Goal: Task Accomplishment & Management: Use online tool/utility

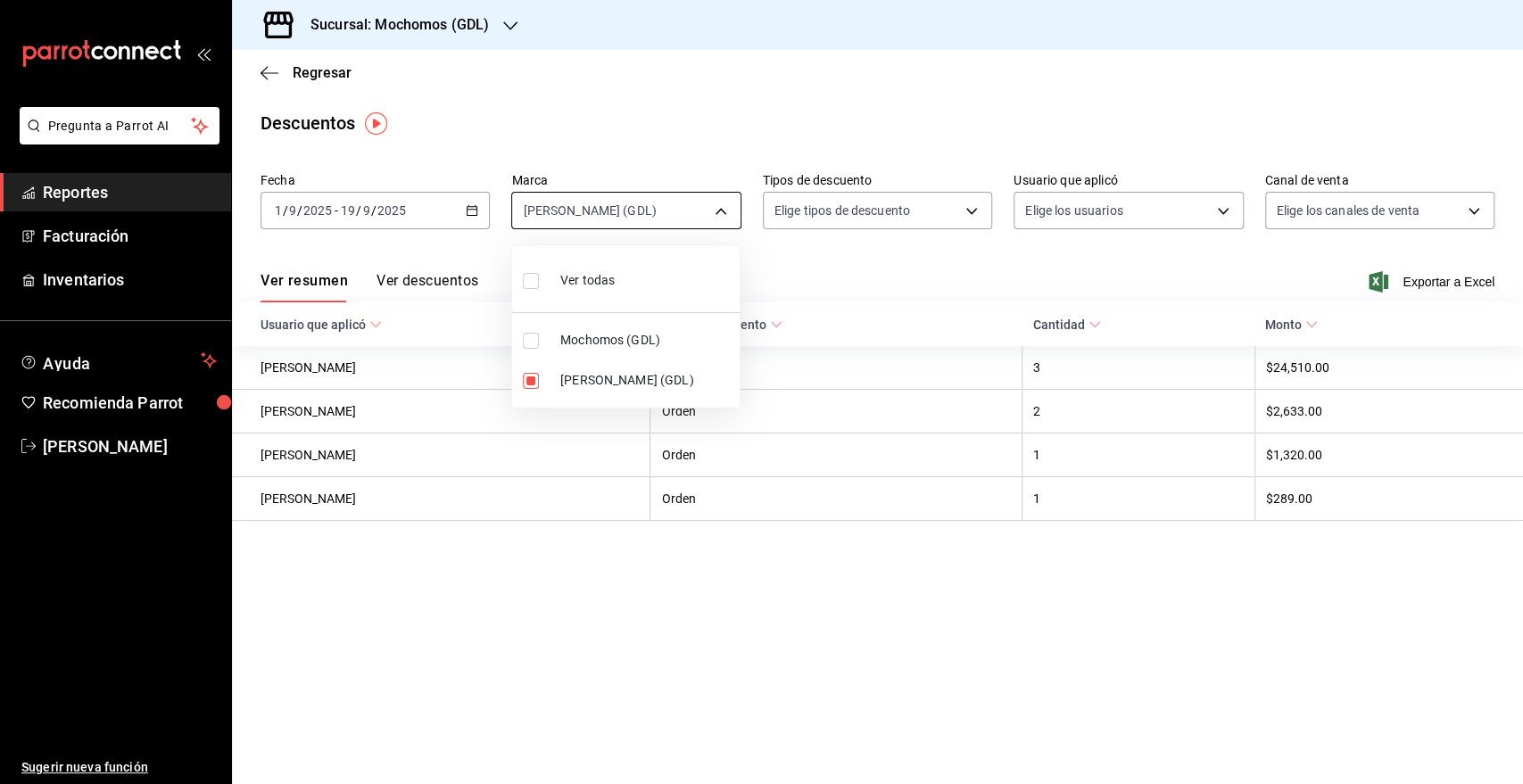
click at [726, 218] on body "Pregunta a Parrot AI Reportes Facturación Inventarios Ayuda Recomienda Parrot […" at bounding box center [762, 392] width 1523 height 784
click at [565, 332] on span "Mochomos (GDL)" at bounding box center [645, 341] width 172 height 19
type input "9cac9703-0c5a-4d8b-addd-5b6b571d65b9,36c25d4a-7cb0-456c-a434-e981d54830bc"
checkbox input "true"
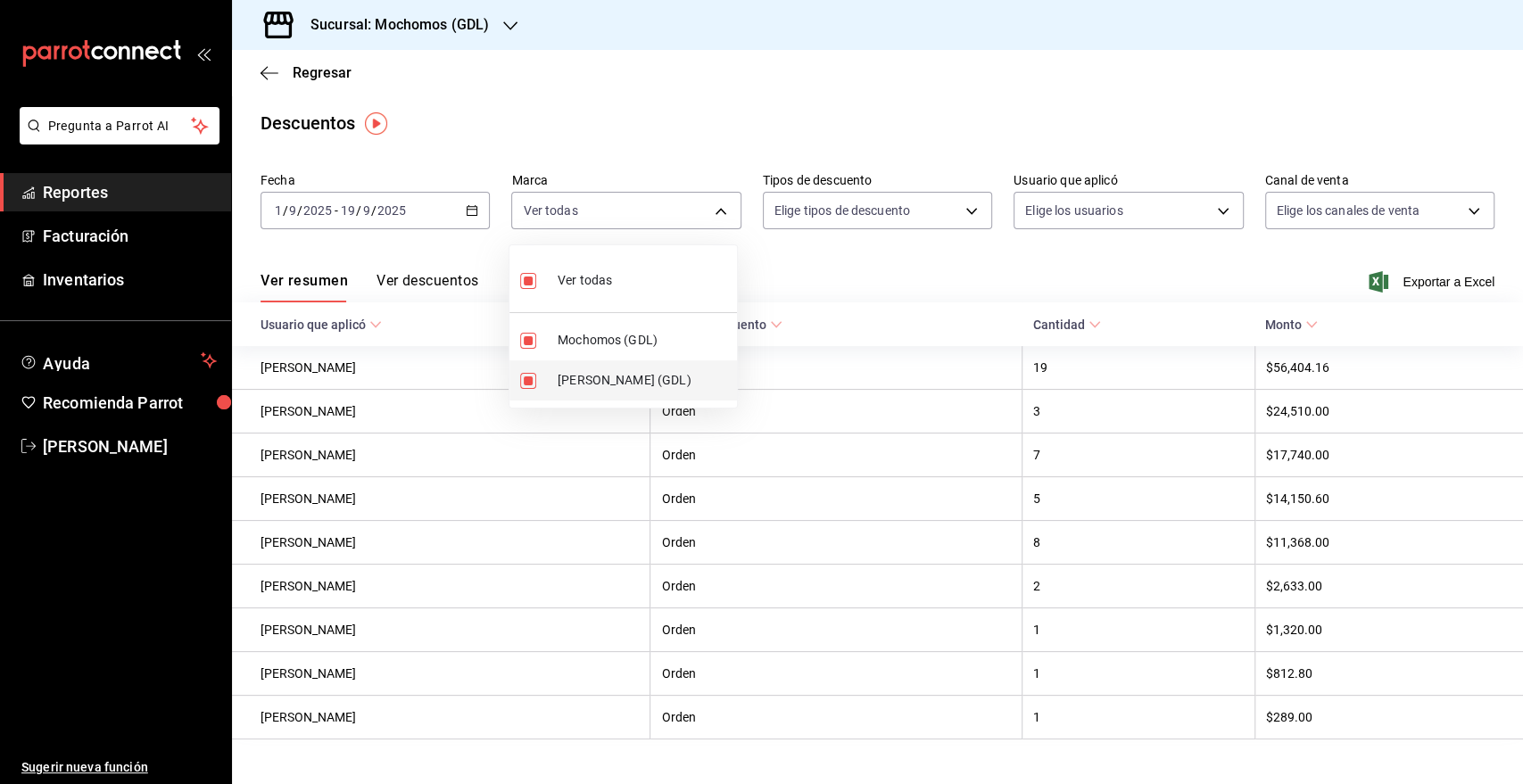
click at [571, 379] on span "[PERSON_NAME] (GDL)" at bounding box center [643, 381] width 172 height 19
type input "36c25d4a-7cb0-456c-a434-e981d54830bc"
checkbox input "false"
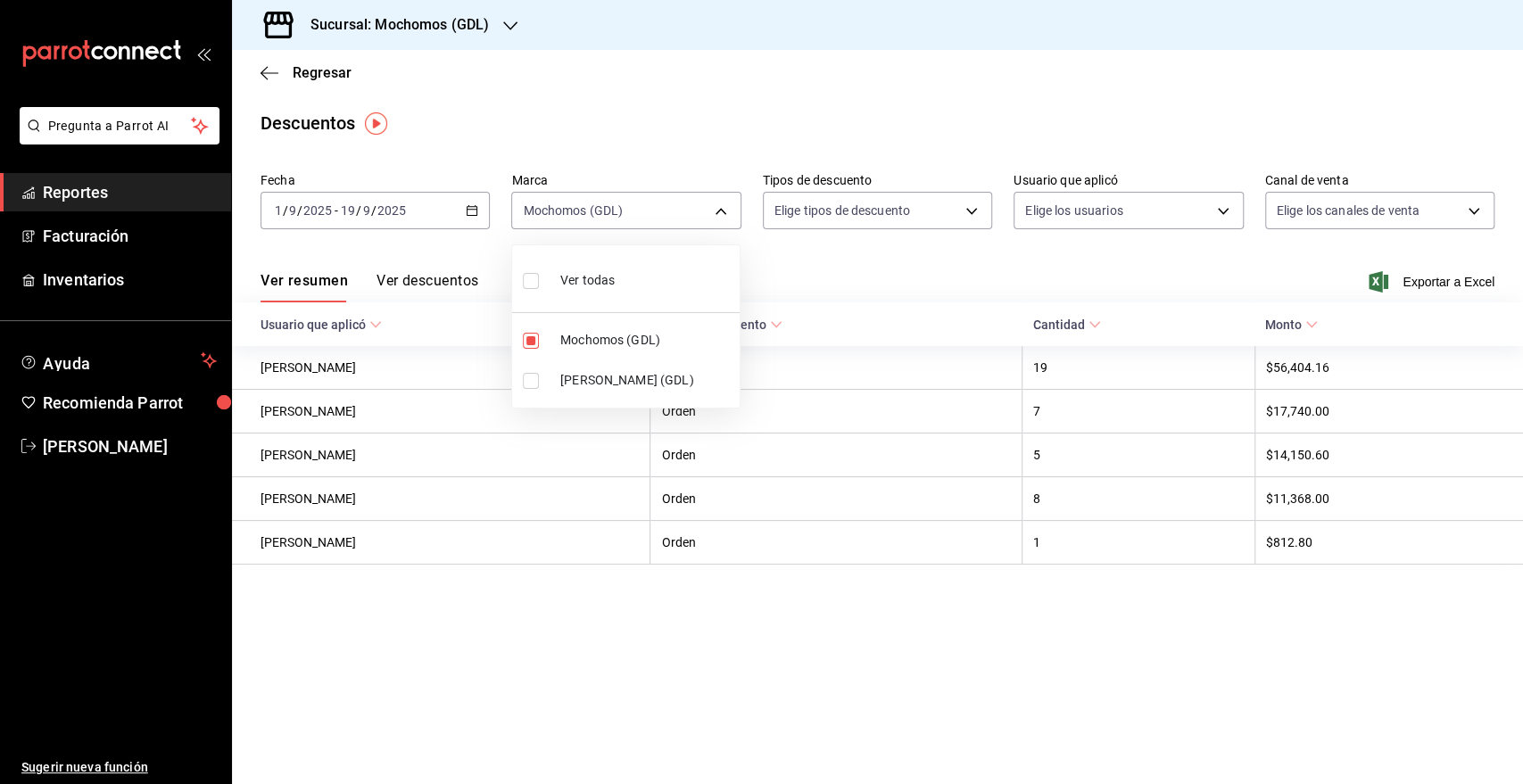
click at [1113, 290] on div at bounding box center [762, 392] width 1523 height 784
click at [1449, 276] on span "Exportar a Excel" at bounding box center [1433, 282] width 122 height 21
click at [259, 80] on div "Regresar" at bounding box center [878, 72] width 1291 height 46
click at [261, 77] on icon "button" at bounding box center [269, 72] width 18 height 16
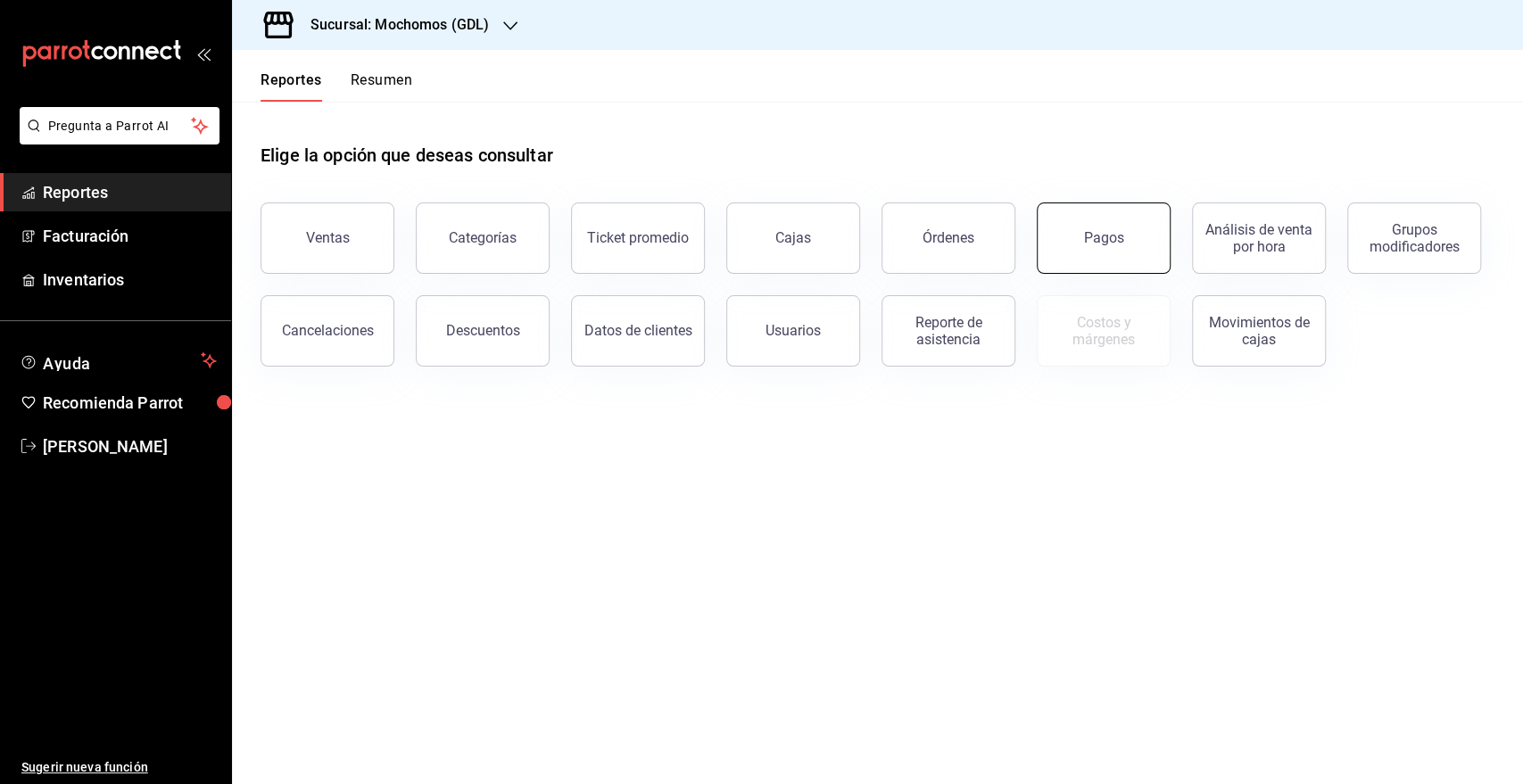
click at [1113, 234] on div "Pagos" at bounding box center [1104, 238] width 40 height 17
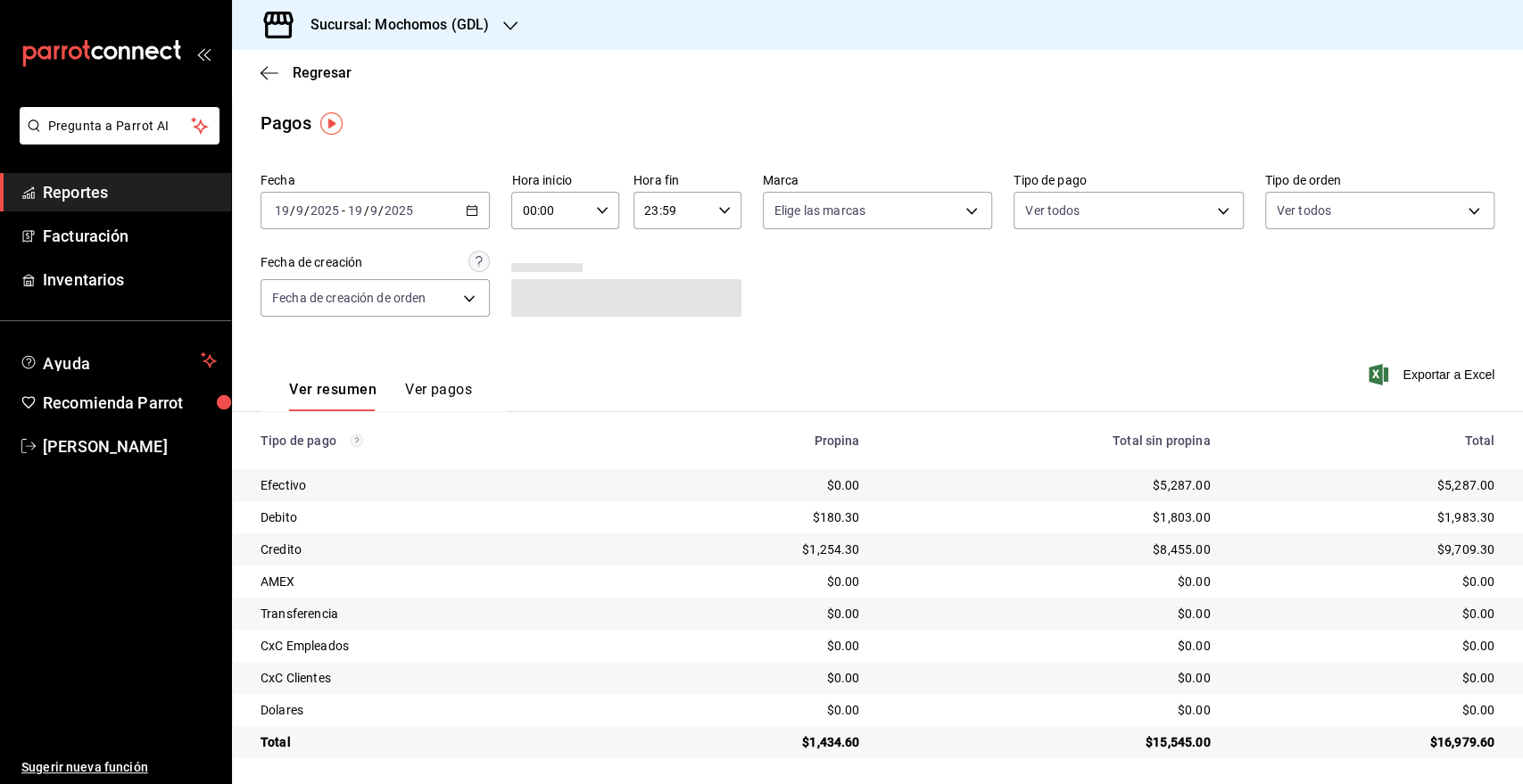
click at [465, 205] on icon "button" at bounding box center [471, 210] width 12 height 12
click at [356, 470] on span "Rango de fechas" at bounding box center [345, 465] width 138 height 19
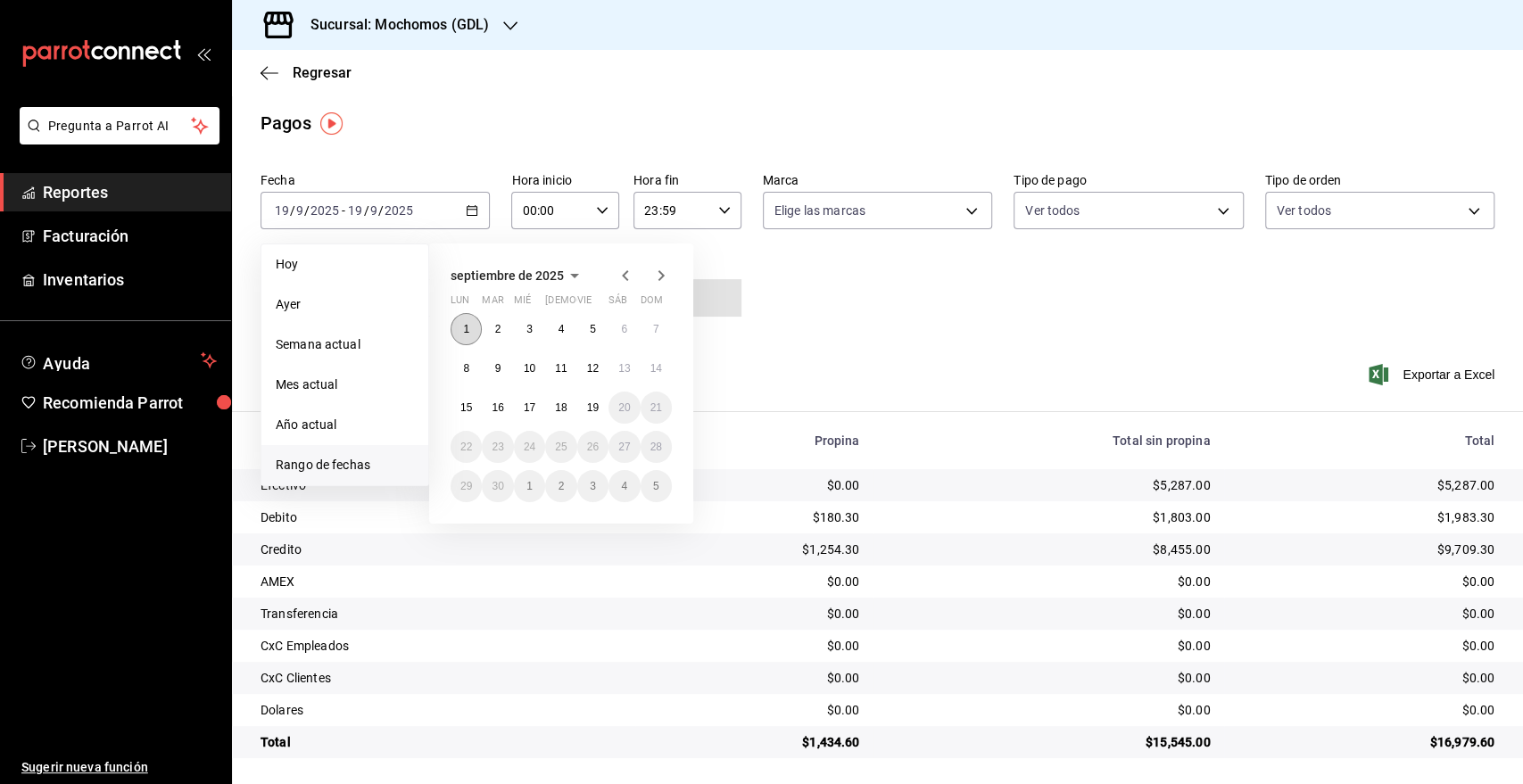
click at [474, 330] on button "1" at bounding box center [465, 329] width 31 height 32
drag, startPoint x: 599, startPoint y: 412, endPoint x: 582, endPoint y: 304, distance: 109.3
click at [598, 410] on button "19" at bounding box center [592, 407] width 31 height 32
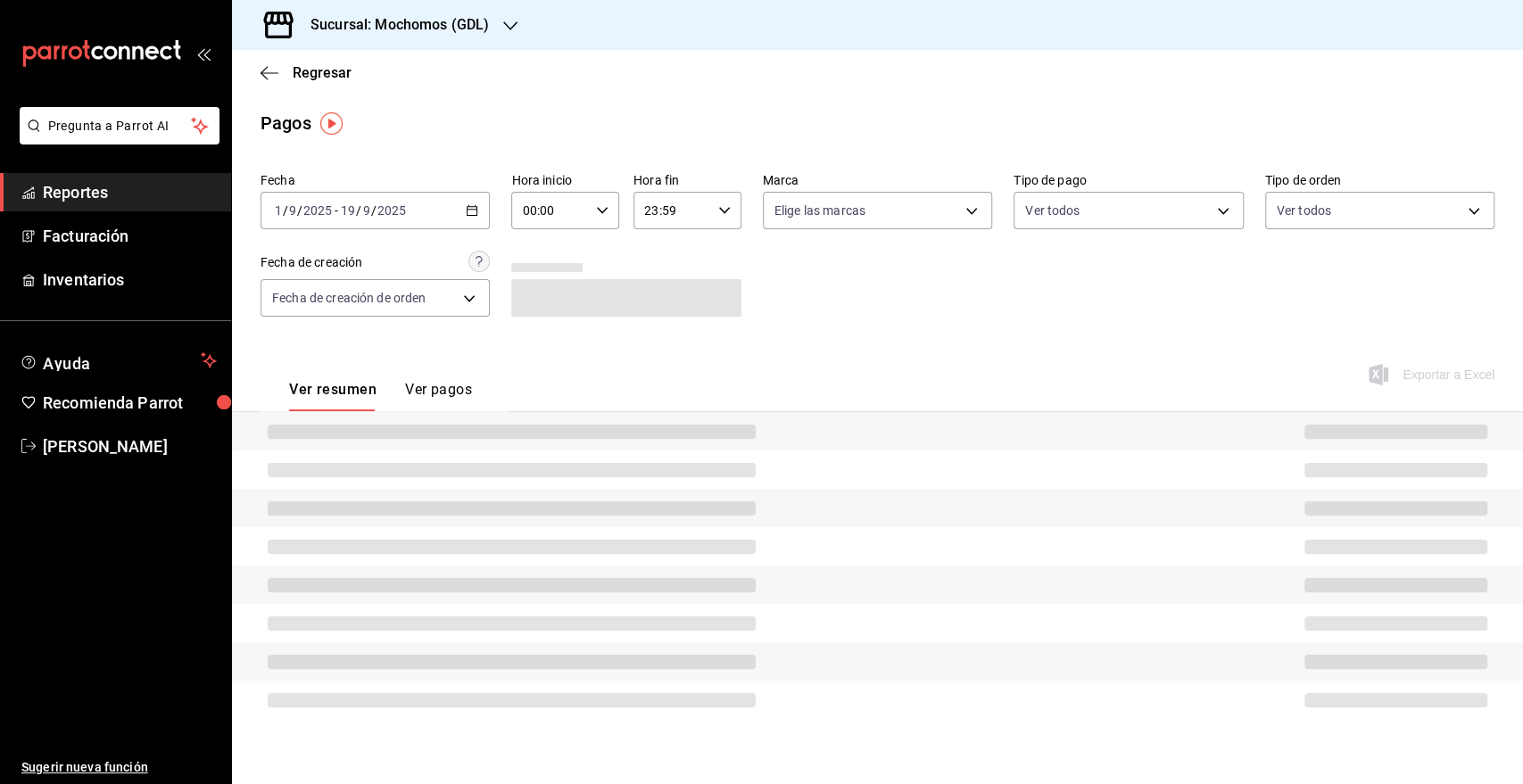
click at [577, 198] on input "00:00" at bounding box center [550, 209] width 78 height 35
click at [602, 212] on div at bounding box center [762, 392] width 1523 height 784
click at [604, 206] on icon "button" at bounding box center [602, 210] width 12 height 12
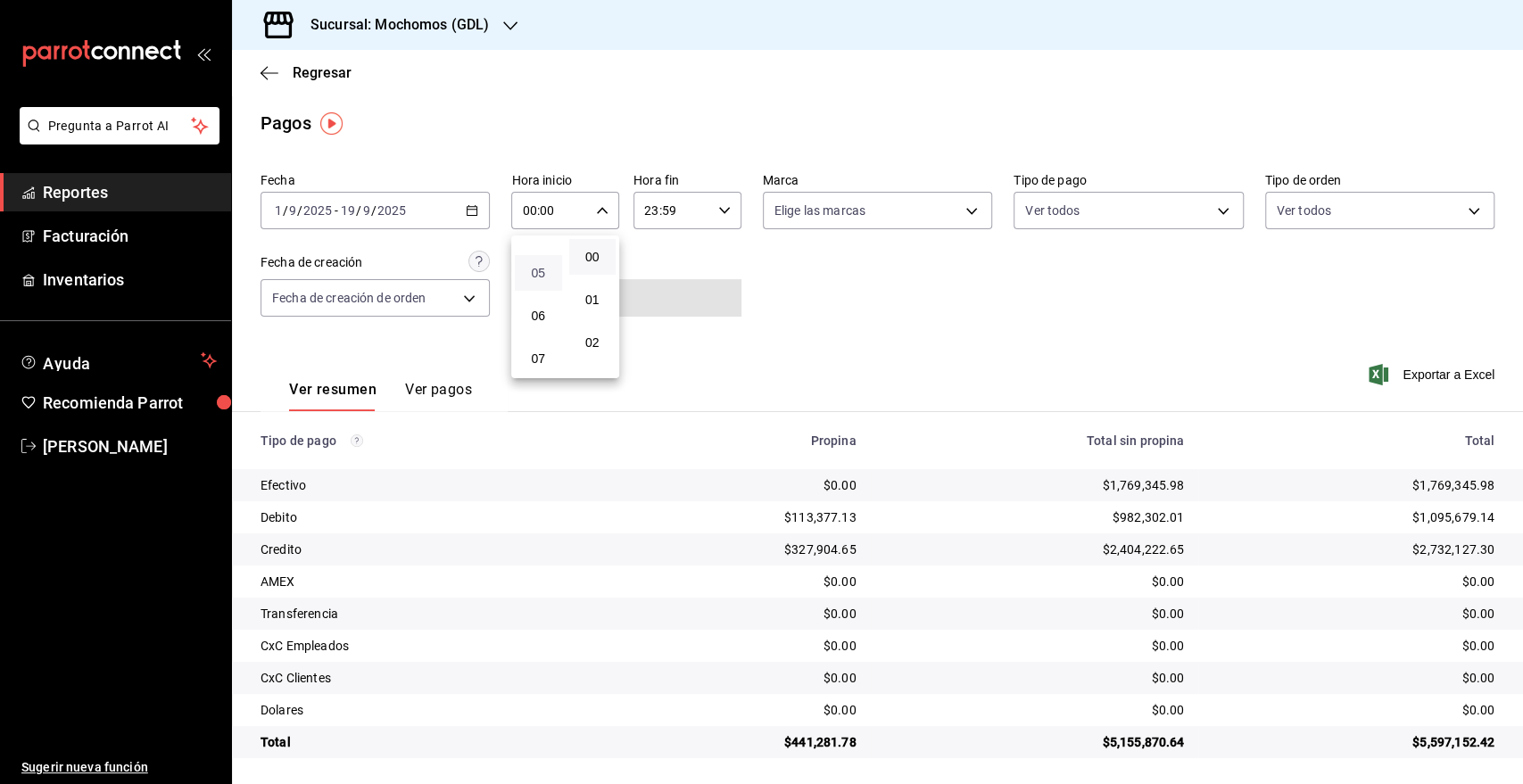
click at [546, 276] on span "05" at bounding box center [538, 272] width 26 height 14
type input "05:00"
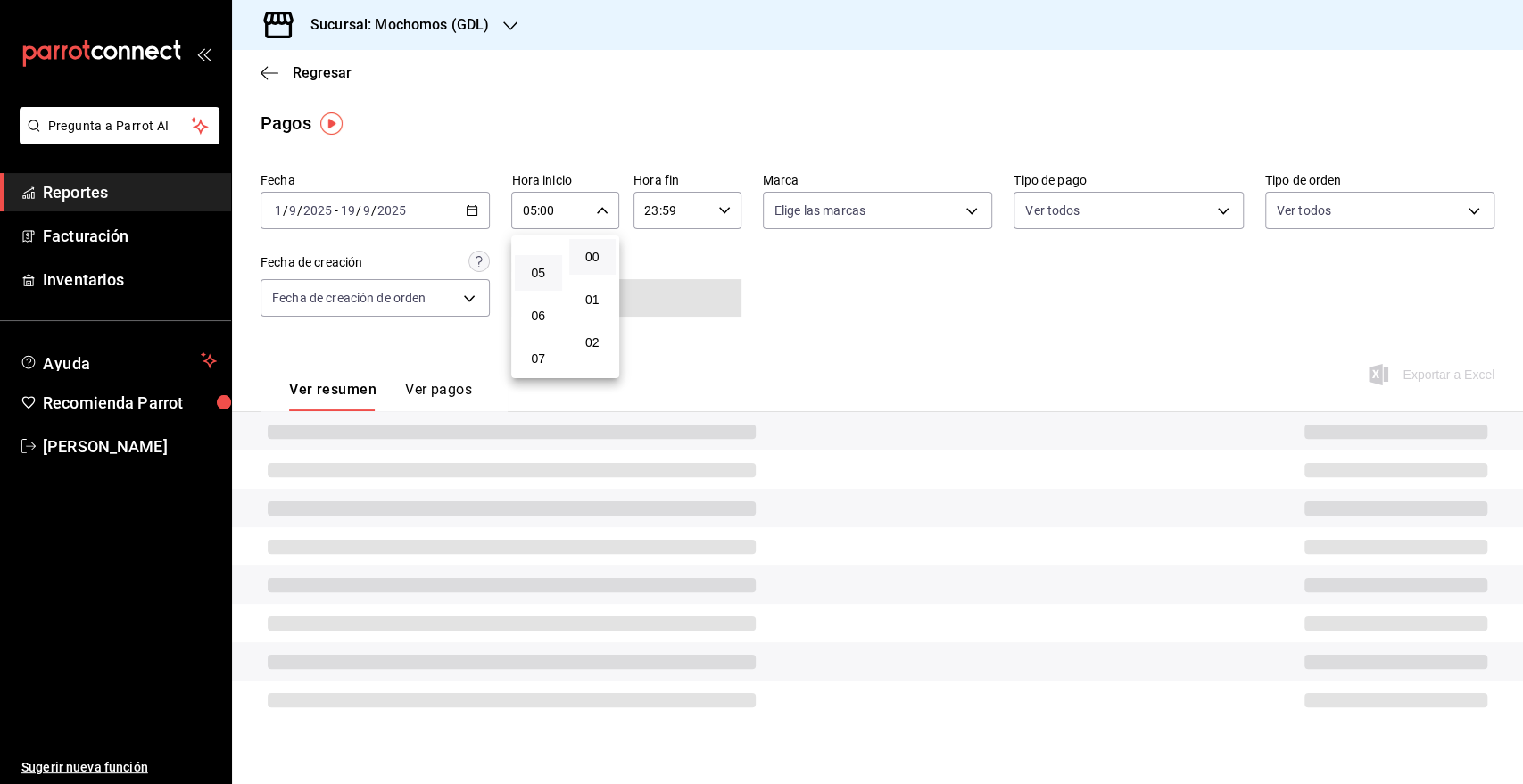
click at [670, 217] on div at bounding box center [762, 392] width 1523 height 784
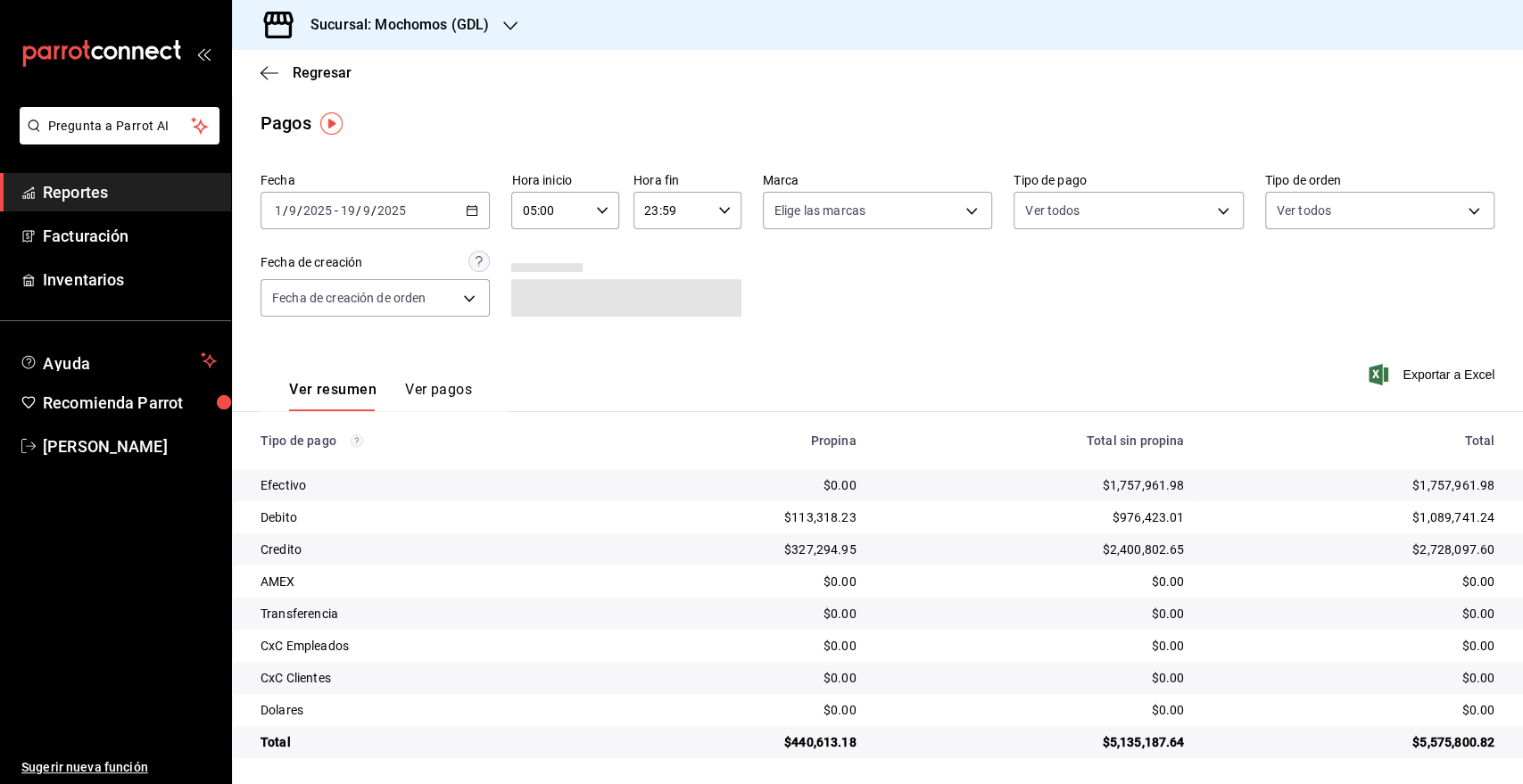
click at [719, 211] on \(Stroke\) "button" at bounding box center [723, 209] width 10 height 7
click at [656, 277] on span "05" at bounding box center [656, 280] width 25 height 14
type input "05:59"
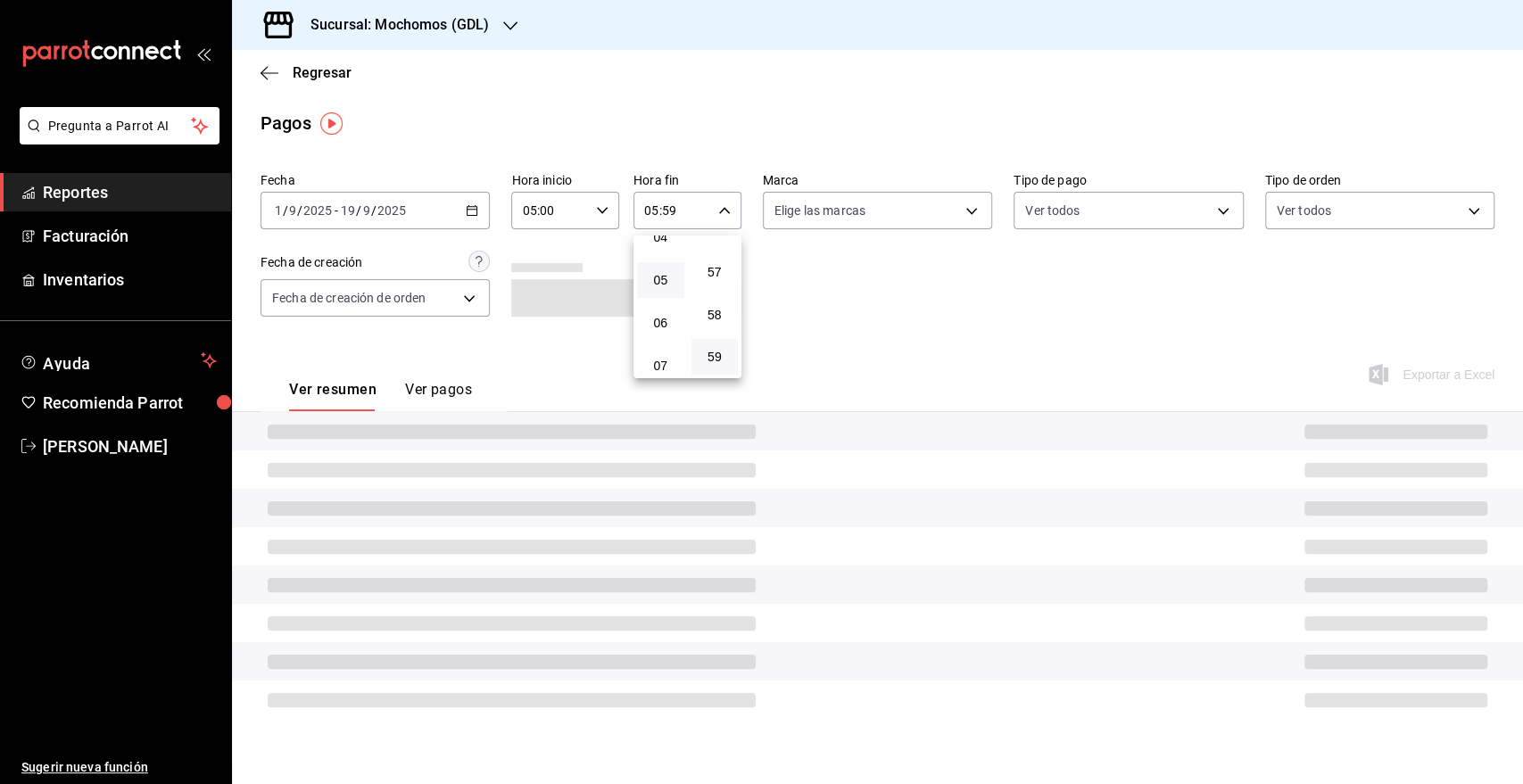
click at [924, 210] on div at bounding box center [762, 392] width 1523 height 784
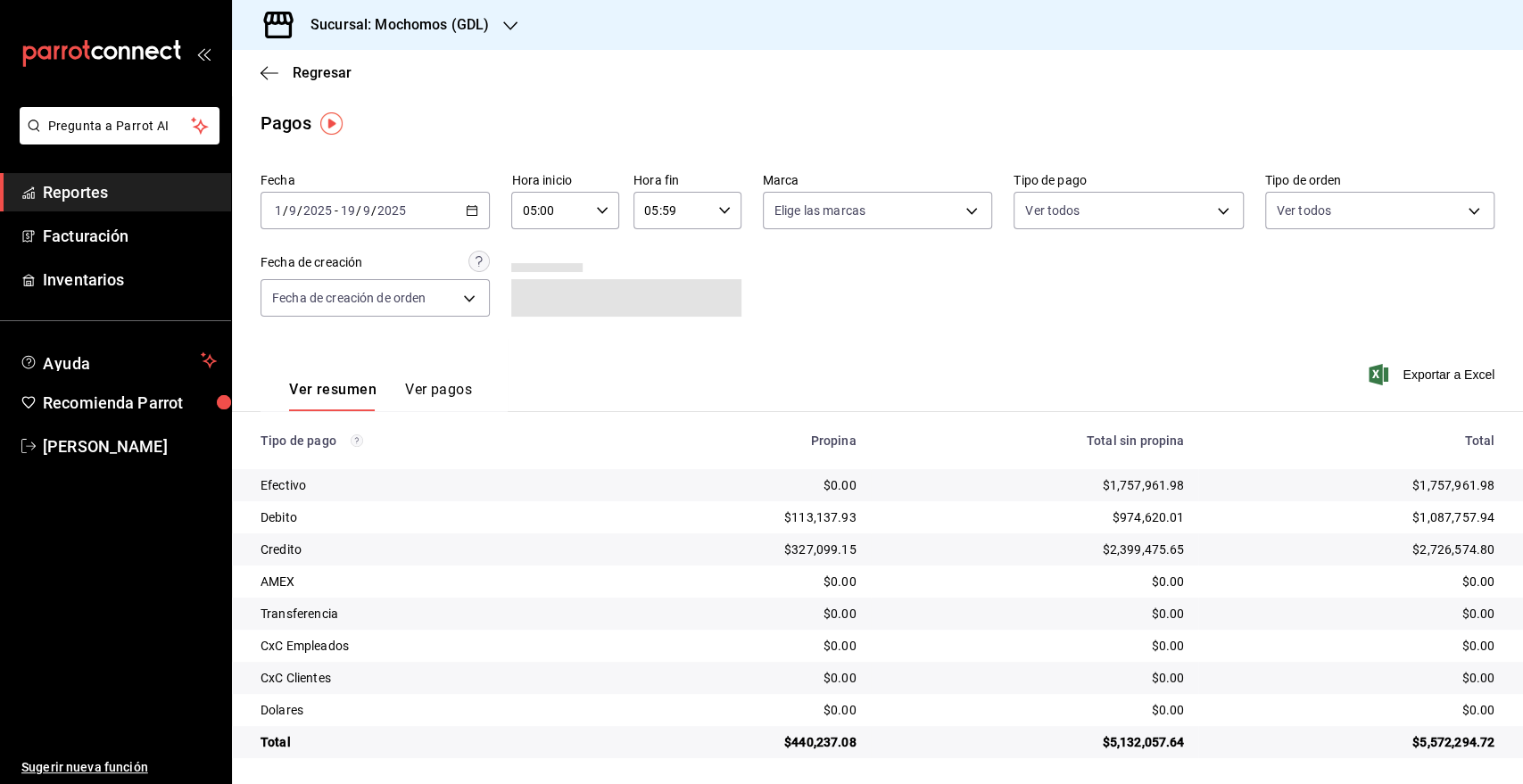
click at [925, 210] on body "Pregunta a Parrot AI Reportes Facturación Inventarios Ayuda Recomienda Parrot […" at bounding box center [762, 392] width 1523 height 784
click at [831, 343] on span "Mochomos (GDL)" at bounding box center [890, 341] width 169 height 19
type input "36c25d4a-7cb0-456c-a434-e981d54830bc"
checkbox input "true"
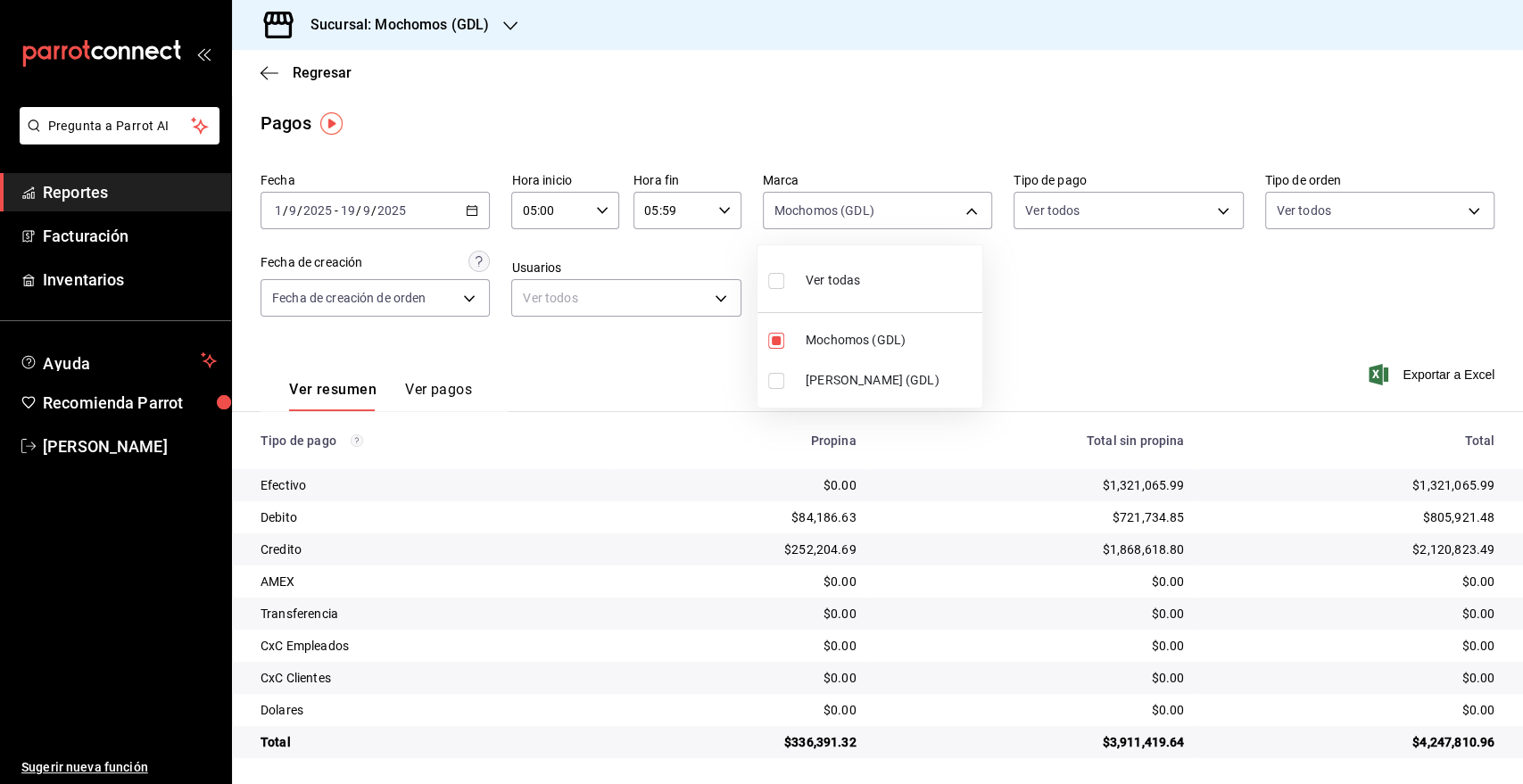
click at [1398, 380] on div at bounding box center [762, 392] width 1523 height 784
click at [1396, 374] on span "Exportar a Excel" at bounding box center [1433, 374] width 122 height 21
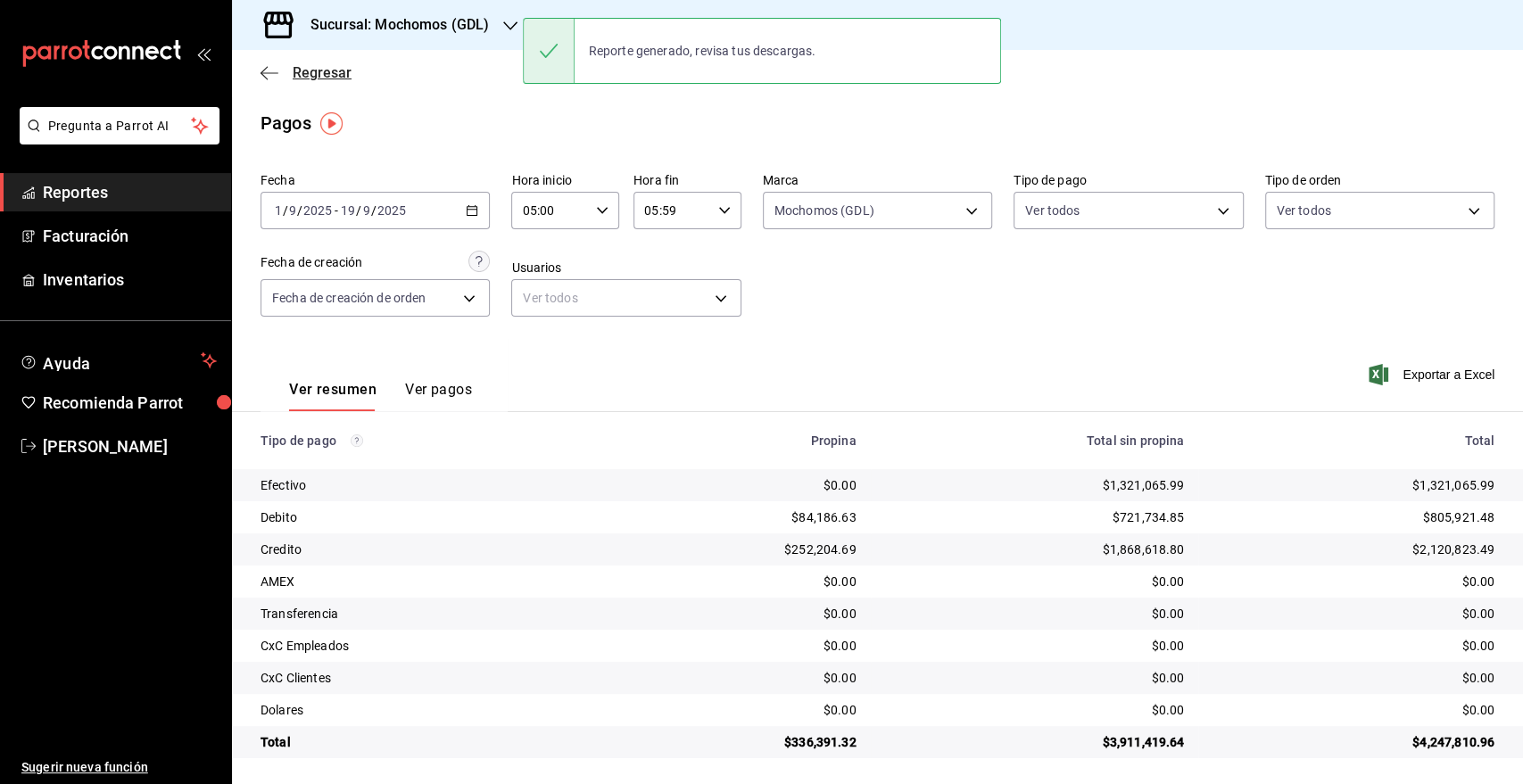
click at [293, 73] on span "Regresar" at bounding box center [322, 72] width 59 height 17
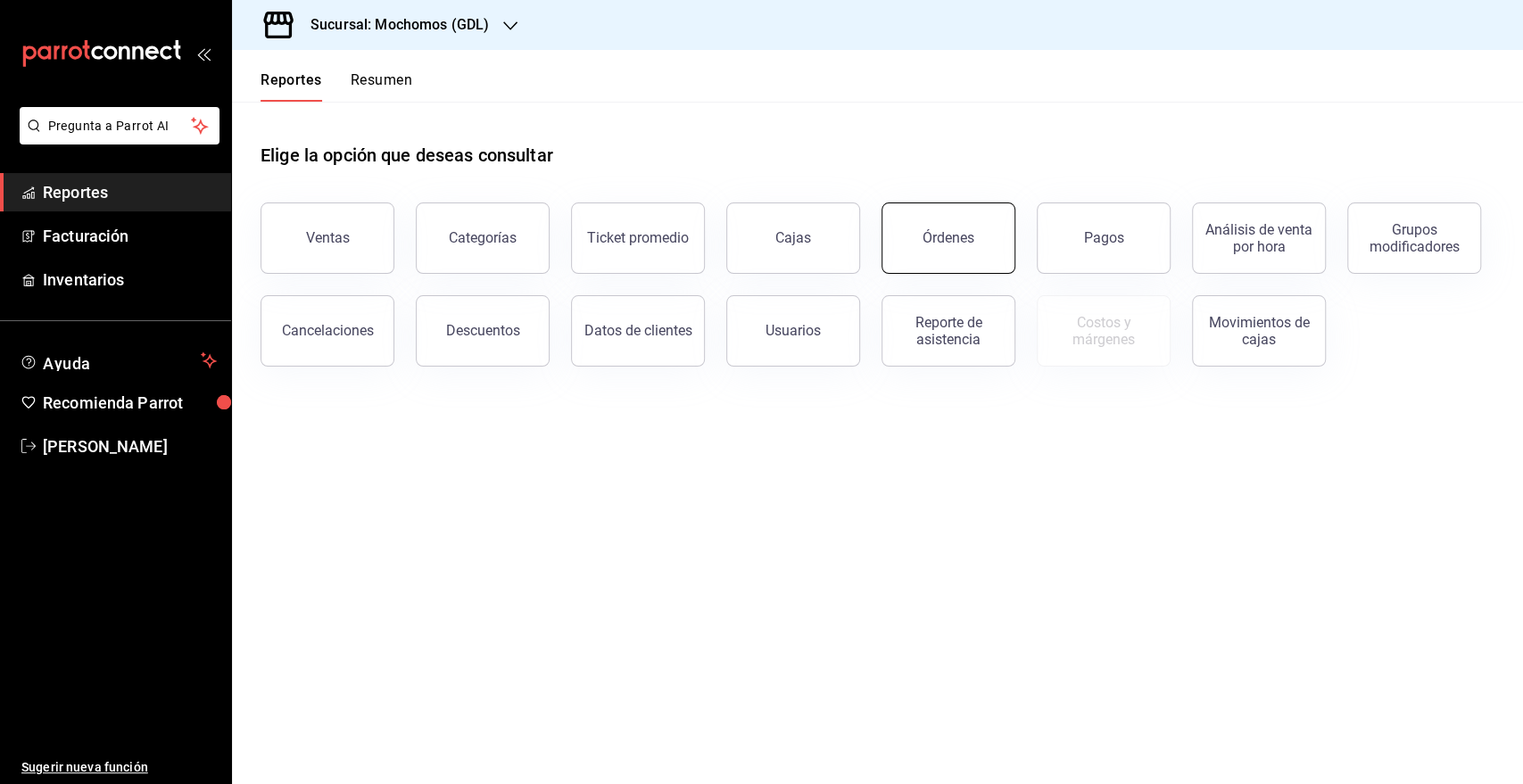
click at [938, 225] on button "Órdenes" at bounding box center [948, 238] width 134 height 71
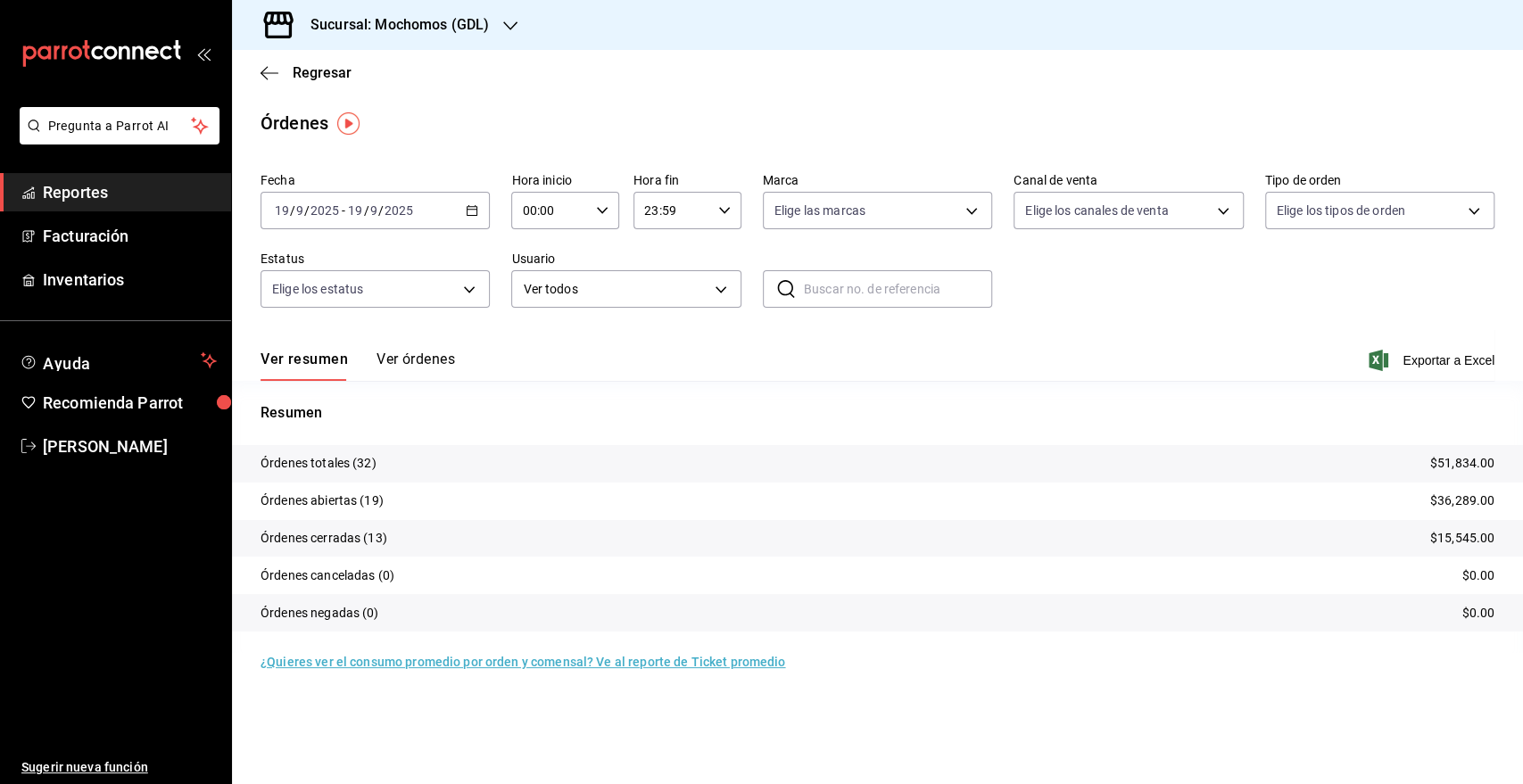
click at [378, 211] on span "/" at bounding box center [381, 210] width 6 height 14
click at [324, 461] on span "Rango de fechas" at bounding box center [345, 465] width 138 height 19
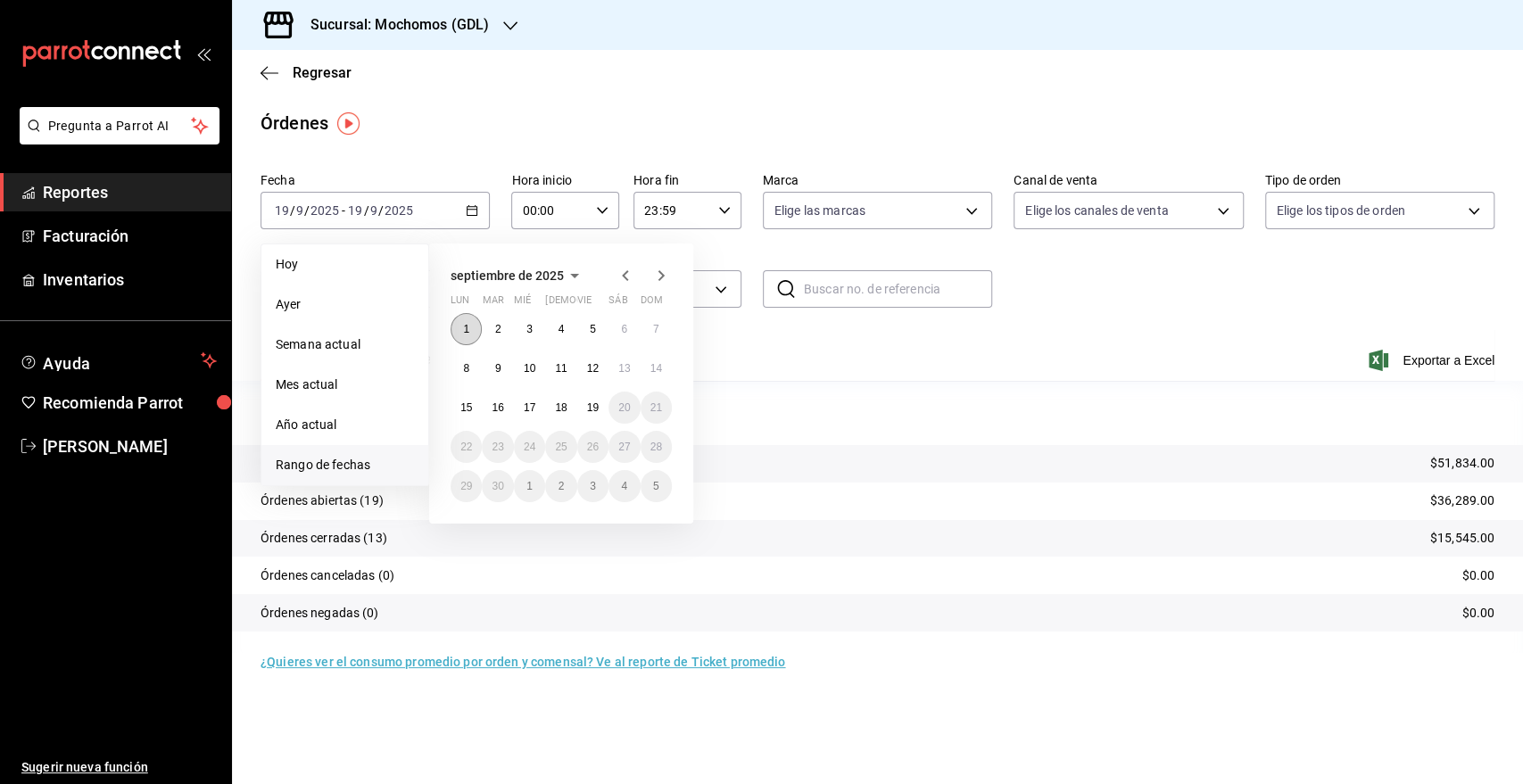
click at [459, 332] on button "1" at bounding box center [465, 329] width 31 height 32
click at [600, 405] on button "19" at bounding box center [592, 407] width 31 height 32
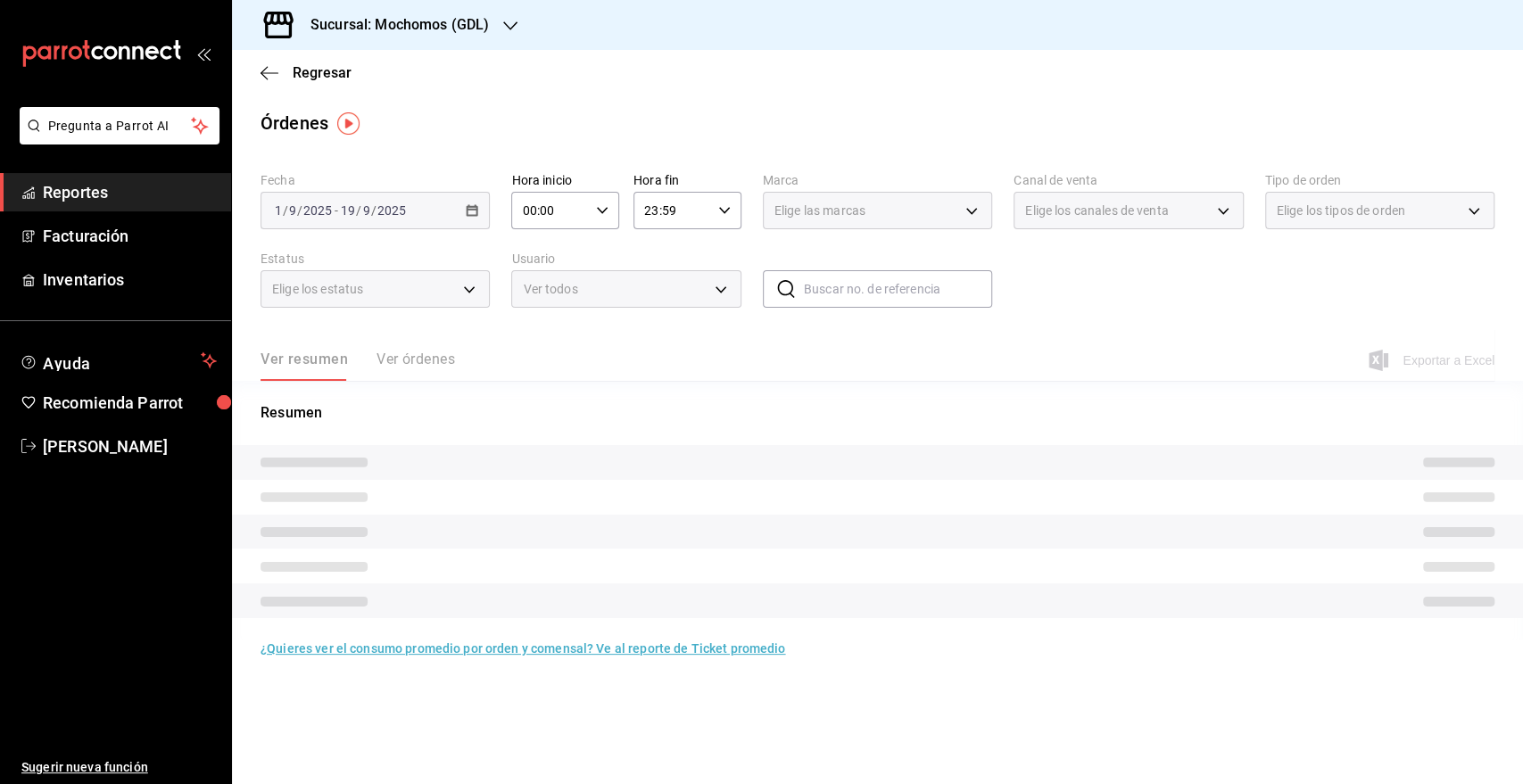
click at [611, 207] on div "00:00 Hora inicio" at bounding box center [564, 209] width 108 height 37
click at [531, 364] on span "05" at bounding box center [538, 371] width 26 height 14
type input "05:00"
click at [686, 206] on div at bounding box center [762, 392] width 1523 height 784
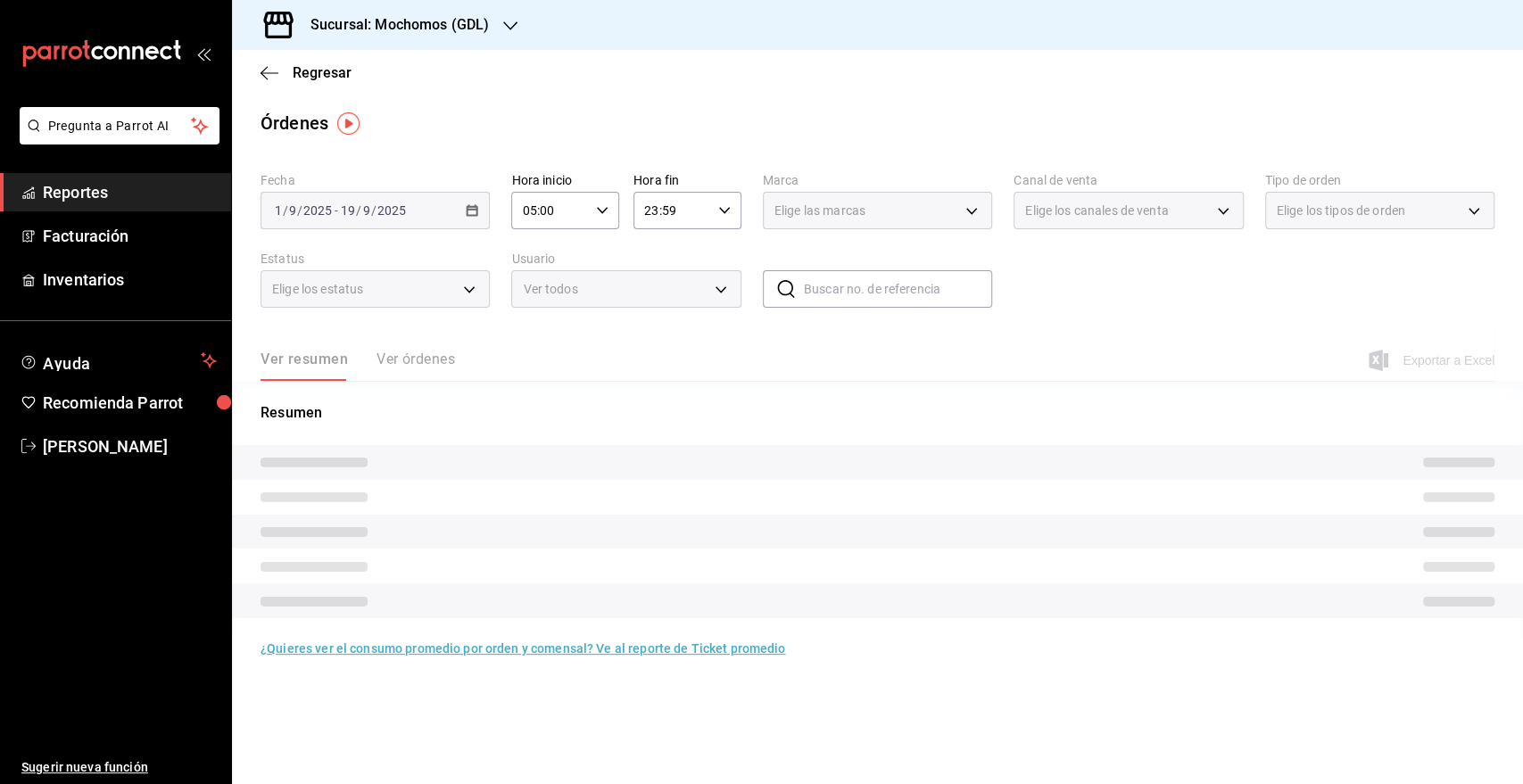
click at [727, 203] on div "23:59 Hora fin" at bounding box center [686, 209] width 108 height 37
click at [659, 280] on button "05" at bounding box center [661, 272] width 48 height 35
type input "05:59"
click at [1112, 304] on div at bounding box center [762, 392] width 1523 height 784
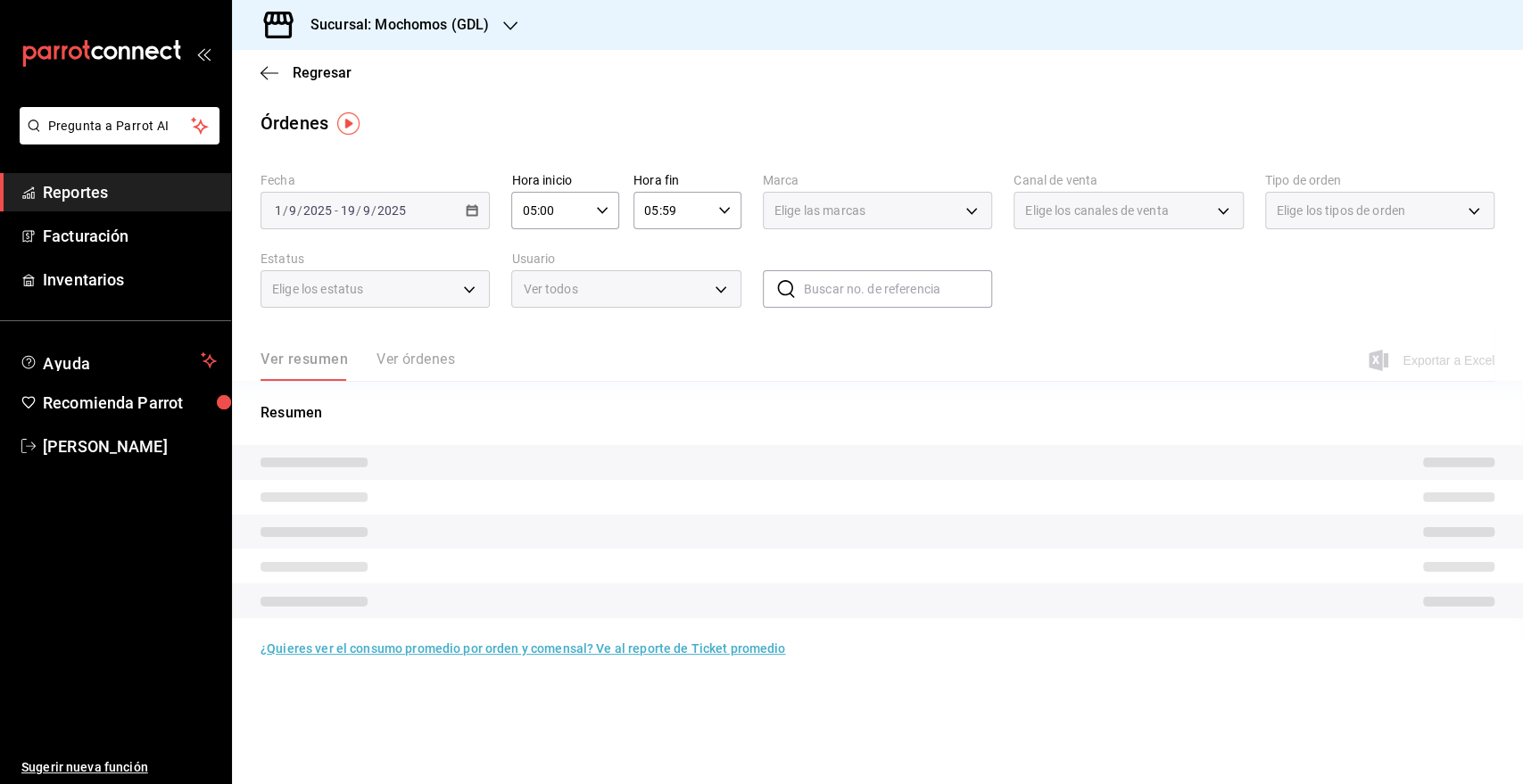
click at [982, 219] on div "Elige las marcas" at bounding box center [877, 209] width 229 height 37
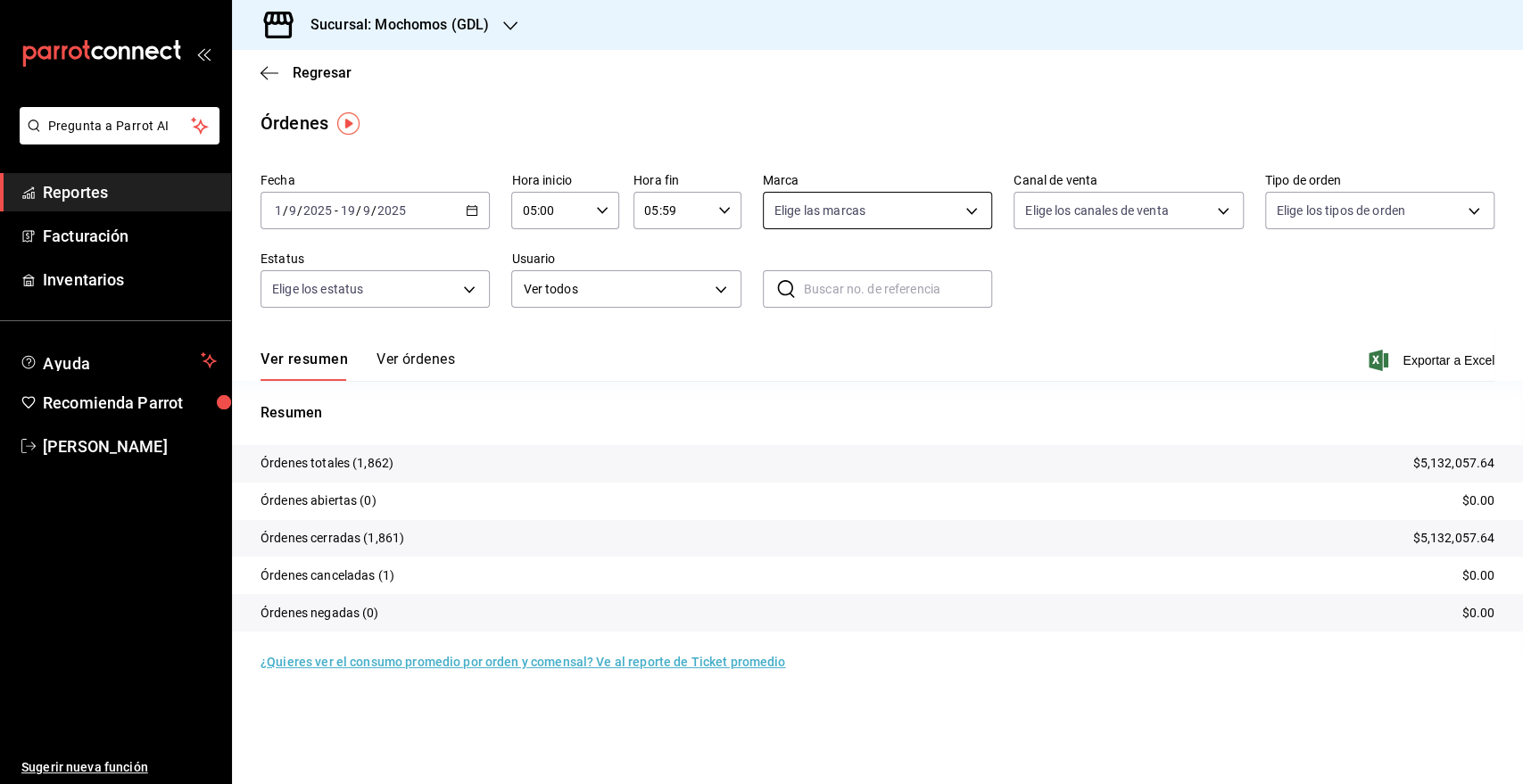
click at [980, 217] on body "Pregunta a Parrot AI Reportes Facturación Inventarios Ayuda Recomienda Parrot […" at bounding box center [762, 392] width 1523 height 784
click at [875, 344] on span "Mochomos (GDL)" at bounding box center [898, 341] width 172 height 19
type input "36c25d4a-7cb0-456c-a434-e981d54830bc"
checkbox input "true"
click at [1400, 362] on div at bounding box center [762, 392] width 1523 height 784
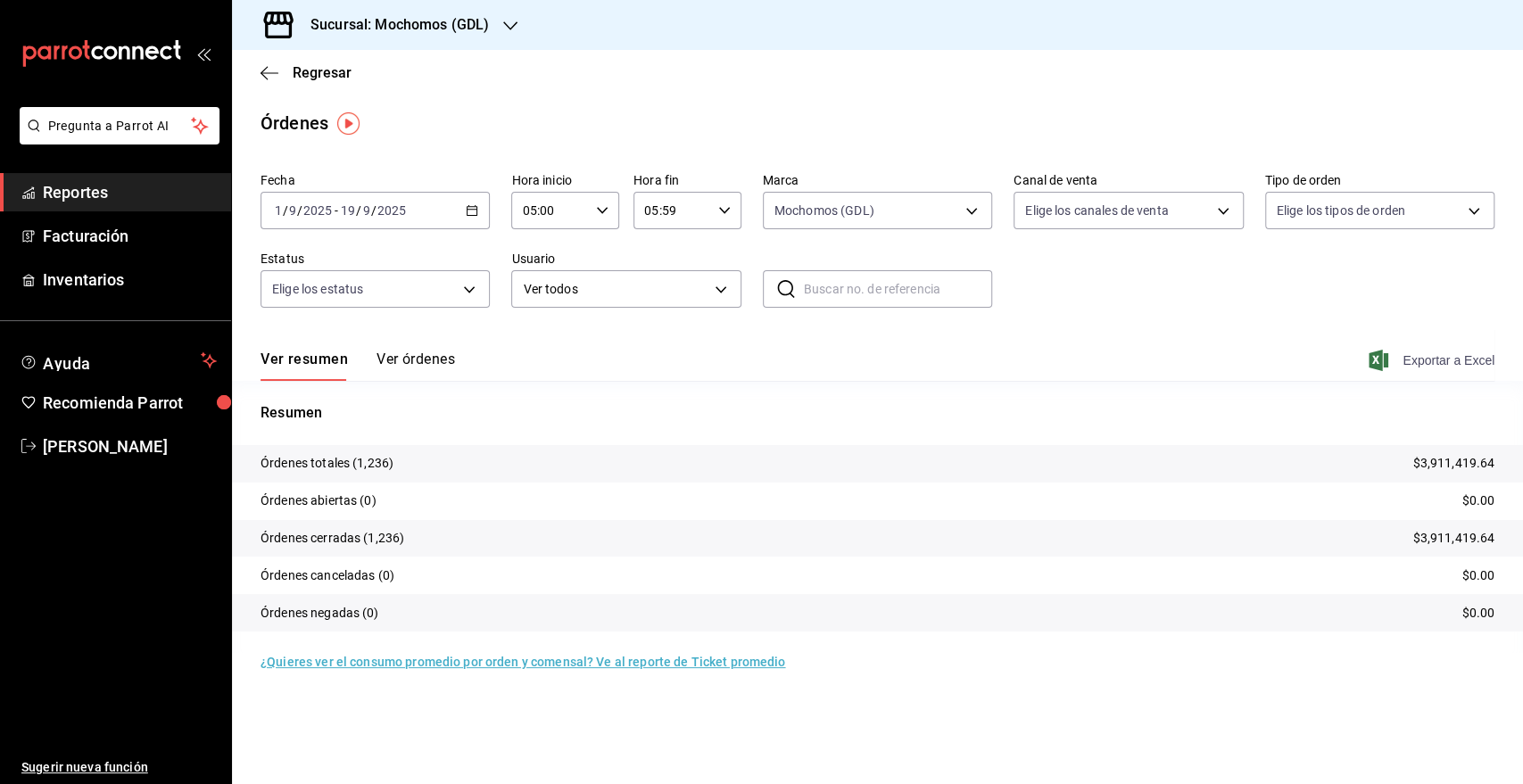
click at [1382, 356] on icon "button" at bounding box center [1377, 360] width 20 height 21
click at [387, 204] on input "2025" at bounding box center [391, 210] width 30 height 14
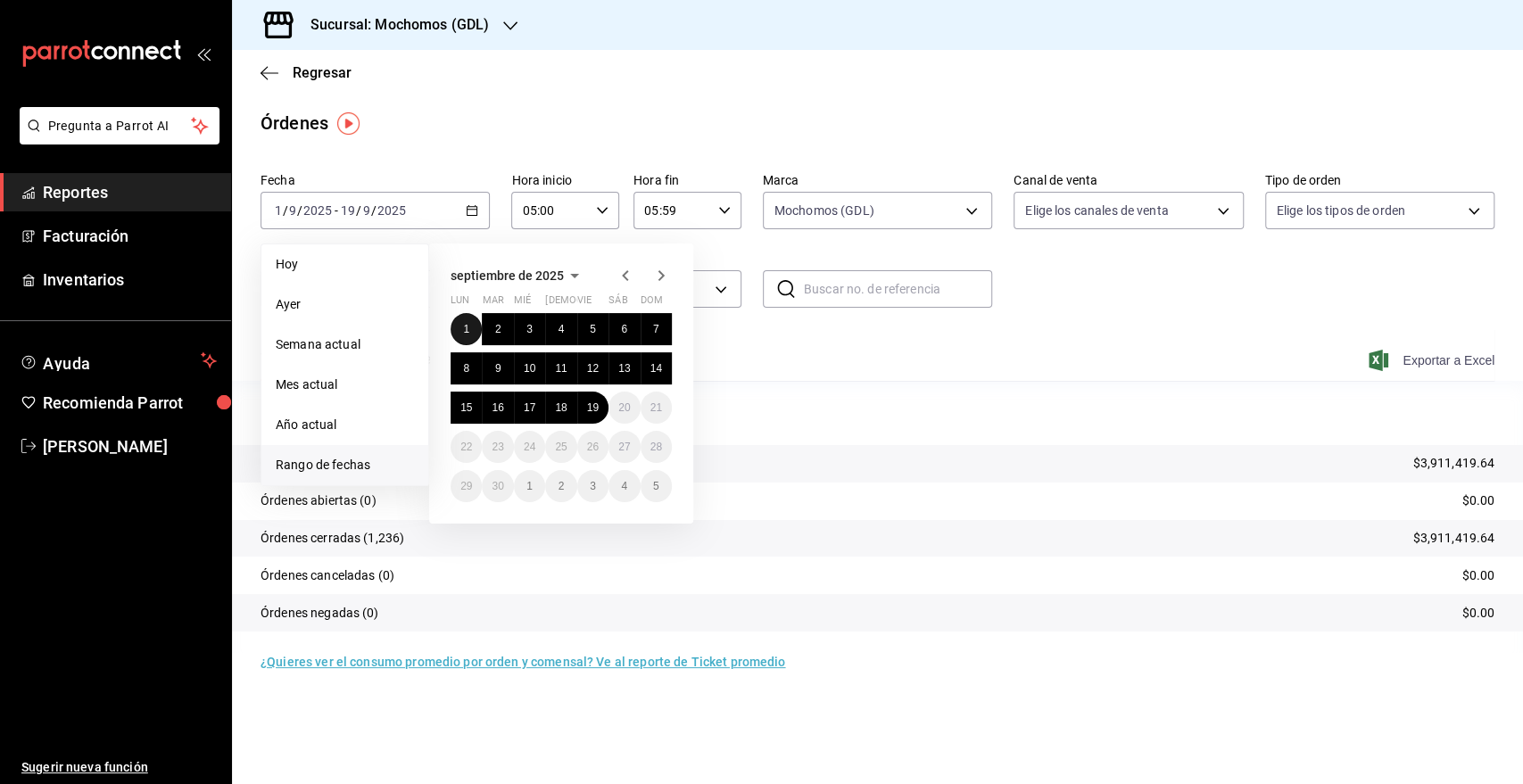
click at [457, 324] on button "1" at bounding box center [465, 329] width 31 height 32
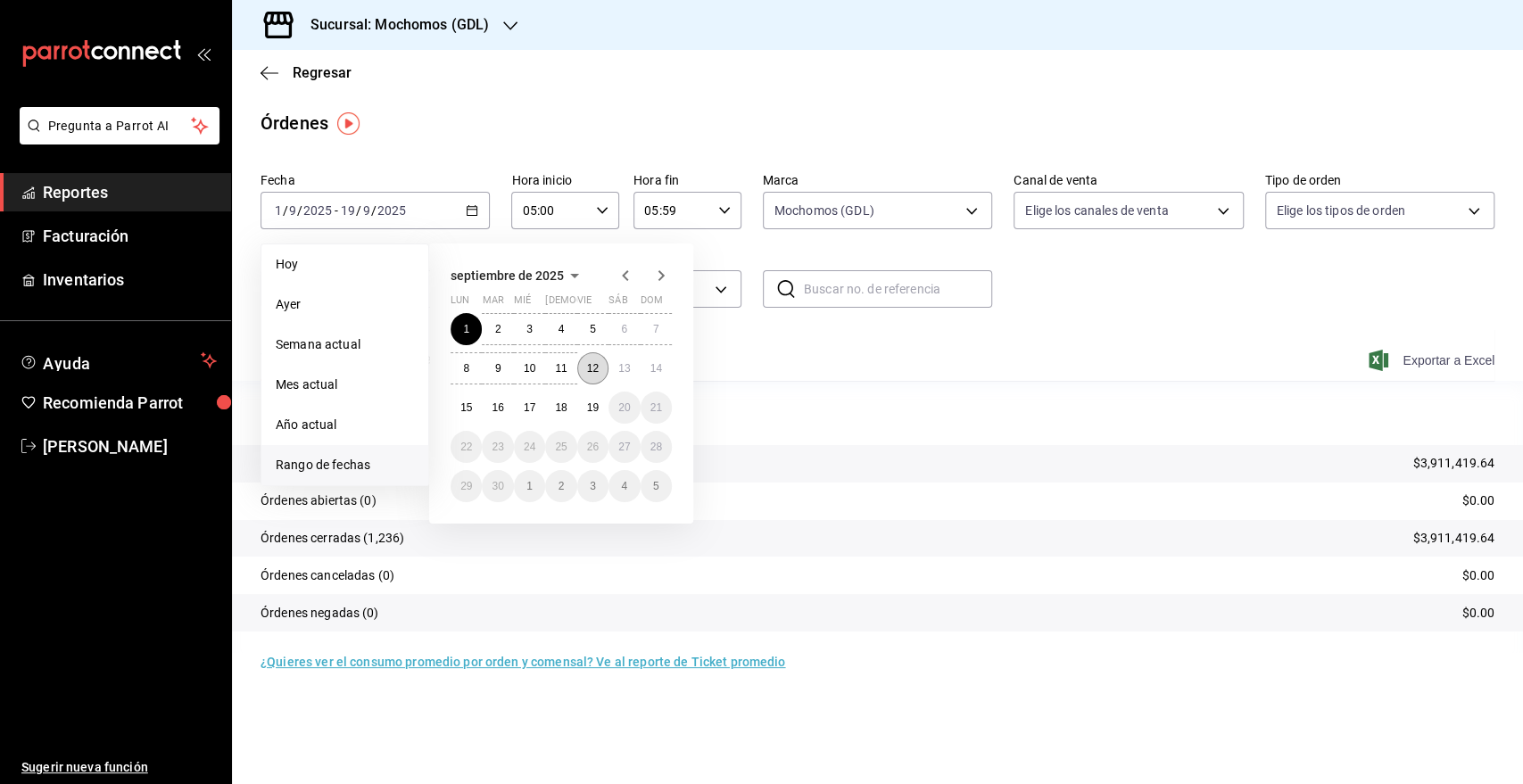
click at [591, 364] on abbr "12" at bounding box center [593, 367] width 11 height 12
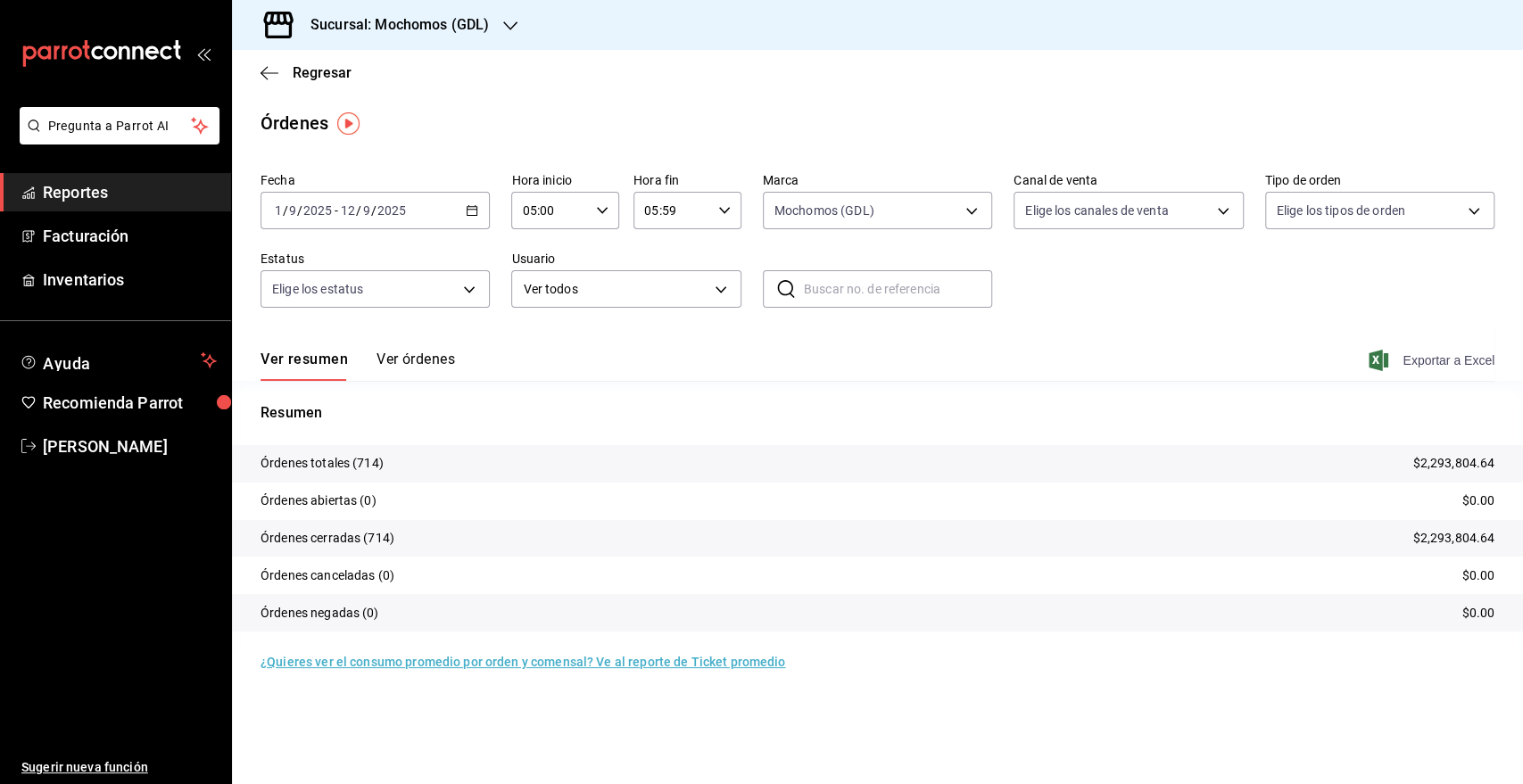
click at [1427, 357] on span "Exportar a Excel" at bounding box center [1433, 360] width 122 height 21
click at [406, 214] on div "[DATE] [DATE]" at bounding box center [372, 210] width 69 height 14
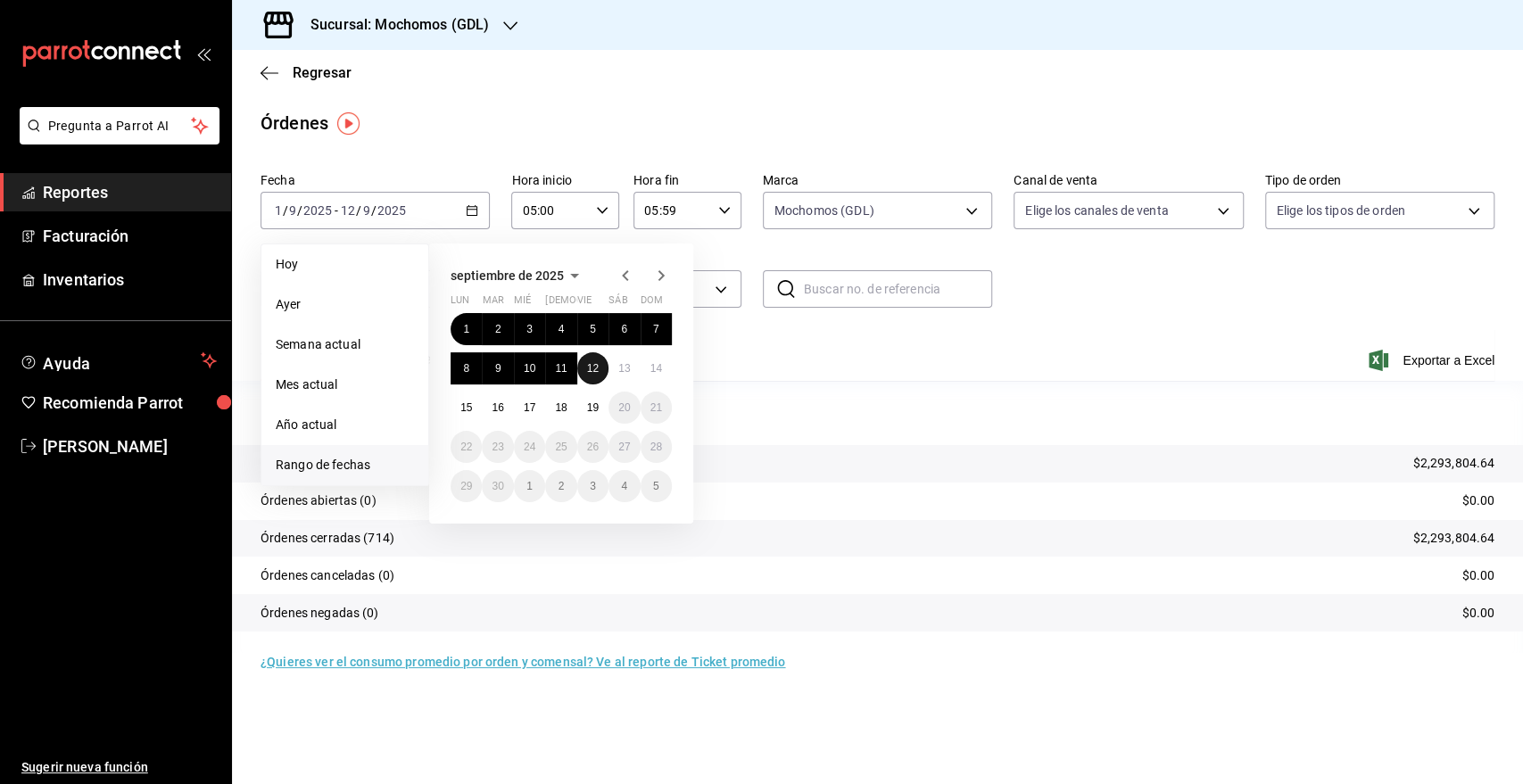
click at [604, 365] on button "12" at bounding box center [592, 368] width 31 height 32
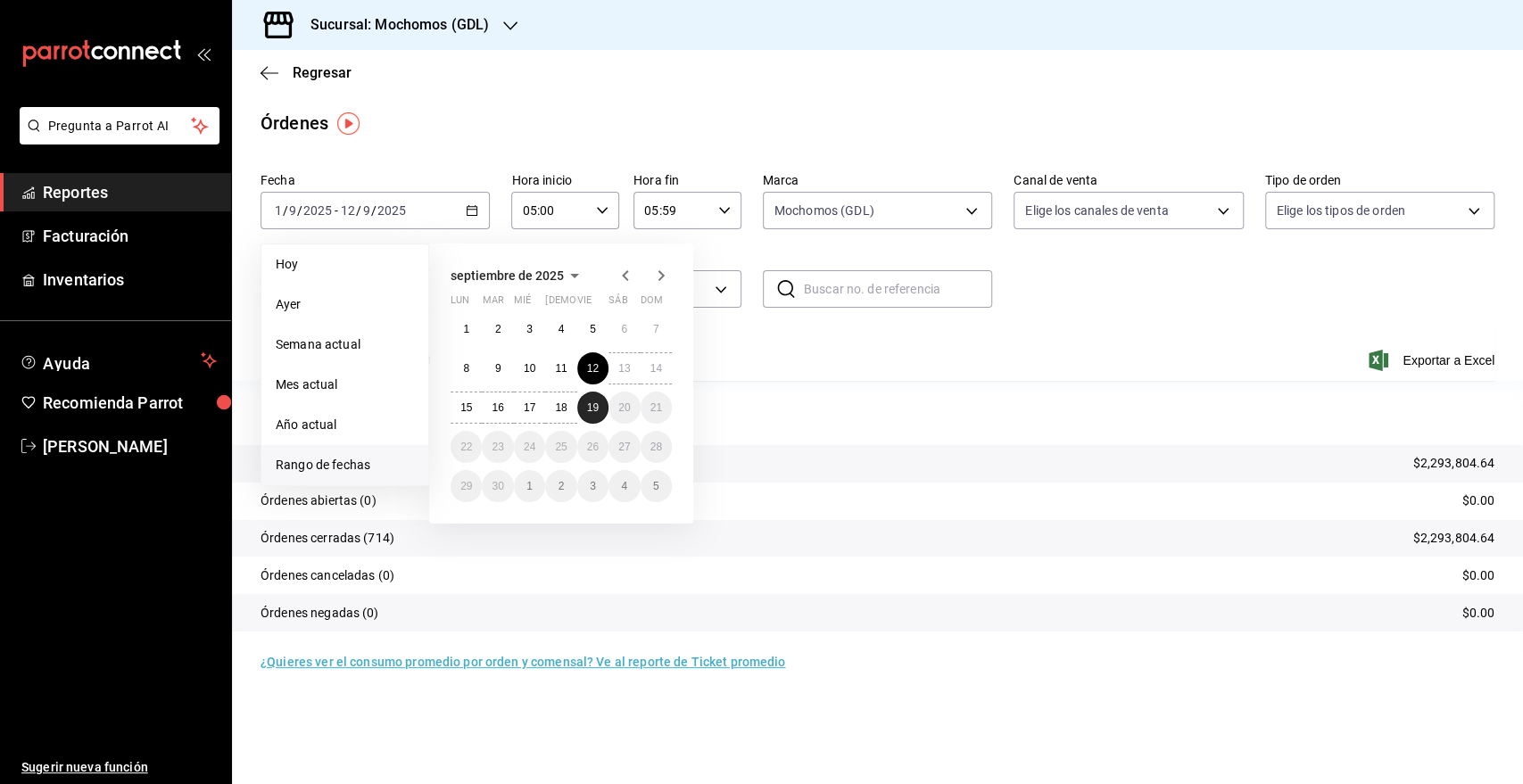
click at [603, 401] on button "19" at bounding box center [592, 407] width 31 height 32
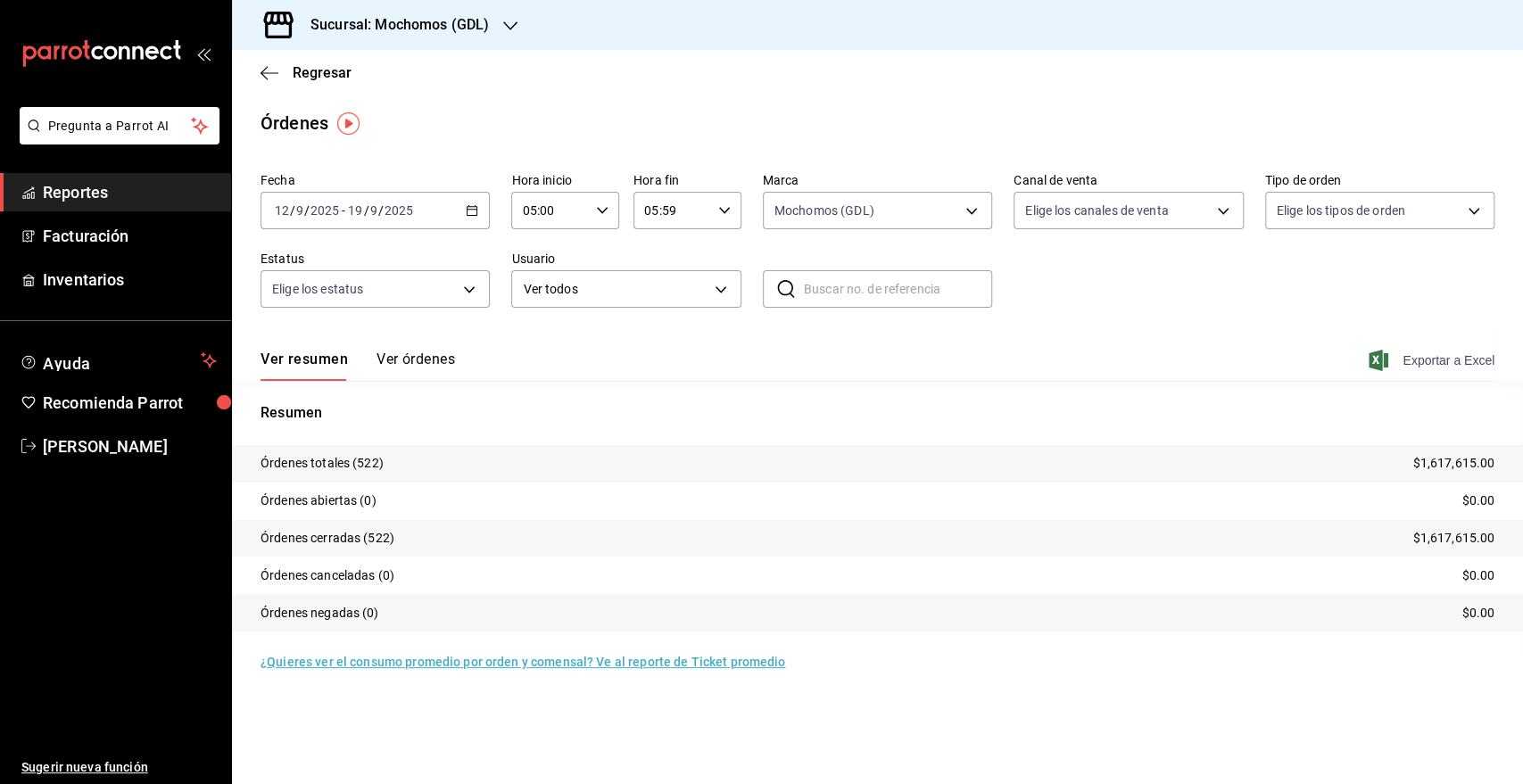
click at [1419, 362] on span "Exportar a Excel" at bounding box center [1433, 360] width 122 height 21
